Goal: Task Accomplishment & Management: Manage account settings

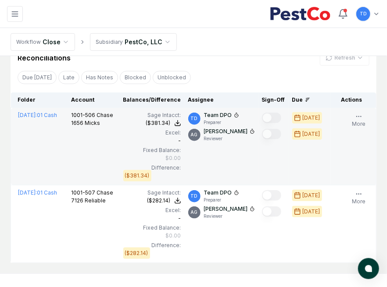
scroll to position [187, 0]
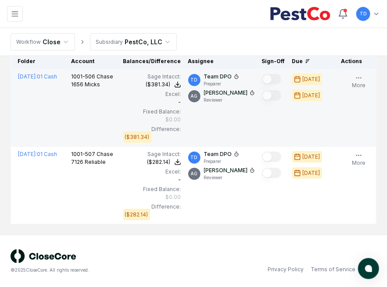
click at [88, 100] on td "1001-506 Chase 1656 Micks" at bounding box center [94, 108] width 52 height 78
click at [68, 108] on td "1001-506 Chase 1656 Micks" at bounding box center [94, 108] width 52 height 78
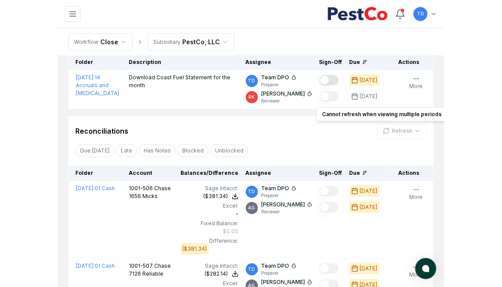
scroll to position [0, 0]
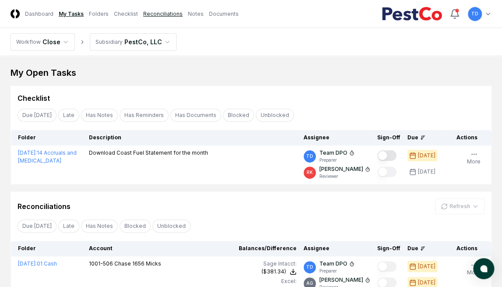
click at [161, 18] on link "Reconciliations" at bounding box center [162, 14] width 39 height 8
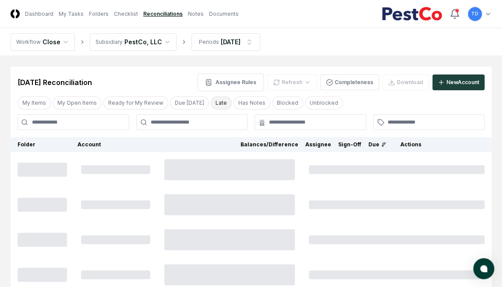
click at [217, 106] on button "Late" at bounding box center [221, 102] width 21 height 13
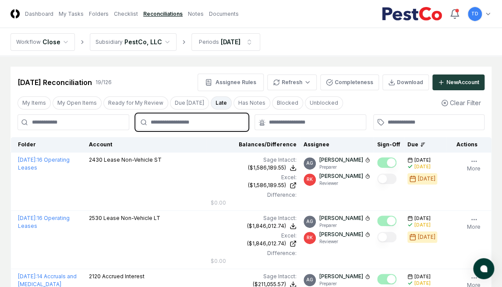
click at [182, 122] on input "text" at bounding box center [197, 122] width 92 height 8
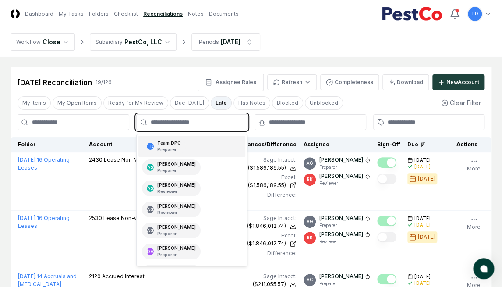
click at [191, 147] on div "TD Team DPO Preparer" at bounding box center [192, 146] width 107 height 21
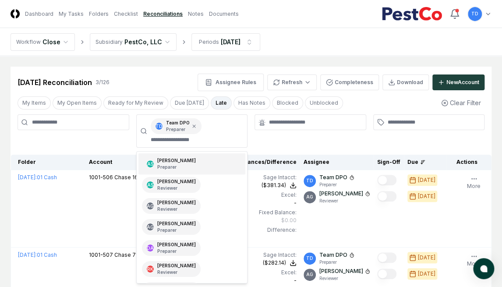
click at [277, 144] on div at bounding box center [311, 130] width 112 height 33
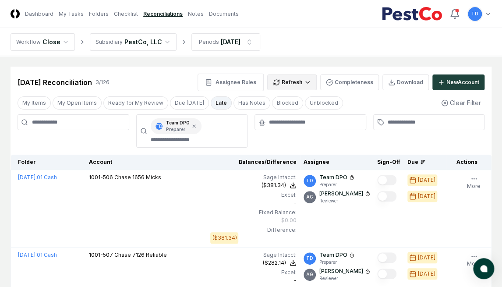
click at [294, 87] on html "CloseCore Dashboard My Tasks Folders Checklist Reconciliations Notes Documents …" at bounding box center [251, 223] width 502 height 447
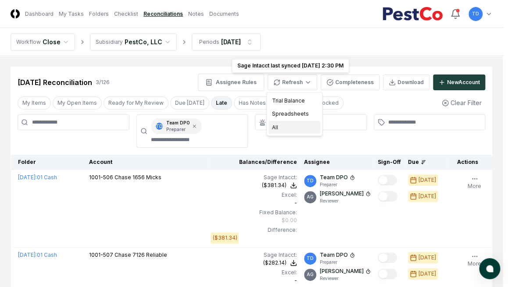
click at [291, 127] on div "All" at bounding box center [294, 127] width 52 height 13
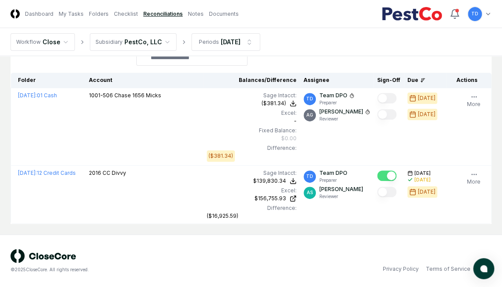
scroll to position [81, 0]
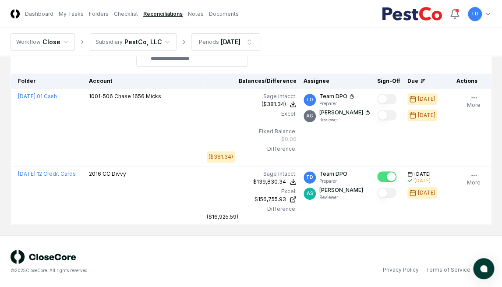
click at [9, 115] on main "Cancel Reassign [DATE] Reconciliation 2 / 126 Assignee Rules Refresh Completene…" at bounding box center [251, 105] width 502 height 260
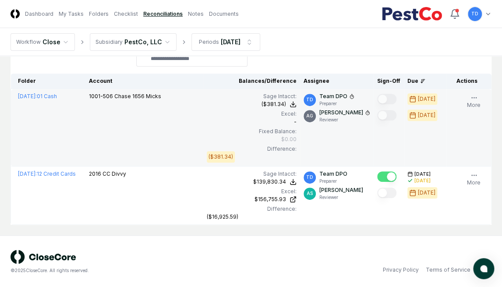
click at [46, 147] on td "[DATE] : 01 Cash" at bounding box center [48, 128] width 75 height 78
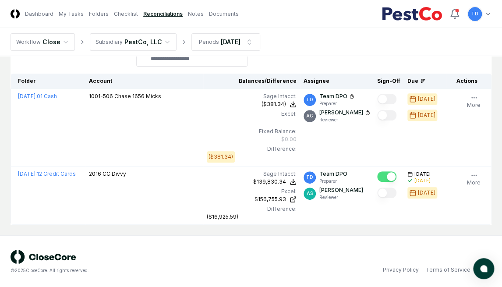
click at [52, 59] on div at bounding box center [74, 49] width 112 height 33
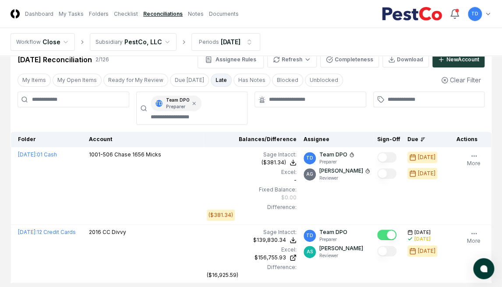
scroll to position [0, 0]
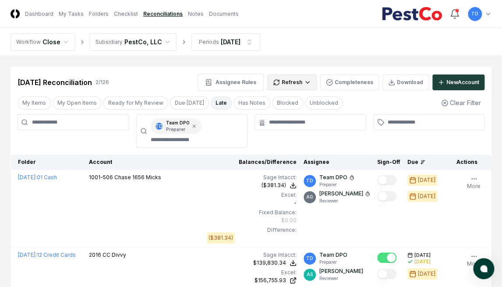
click at [293, 84] on html "CloseCore Dashboard My Tasks Folders Checklist Reconciliations Notes Documents …" at bounding box center [251, 184] width 502 height 369
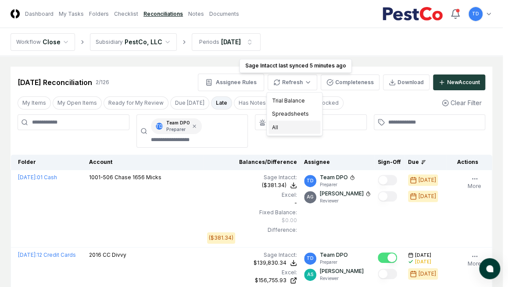
click at [293, 127] on div "All" at bounding box center [294, 127] width 52 height 13
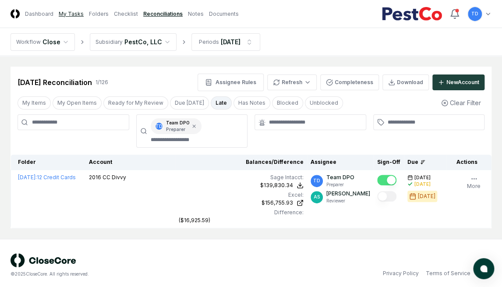
click at [74, 11] on link "My Tasks" at bounding box center [71, 14] width 25 height 8
